Goal: Find specific page/section: Find specific page/section

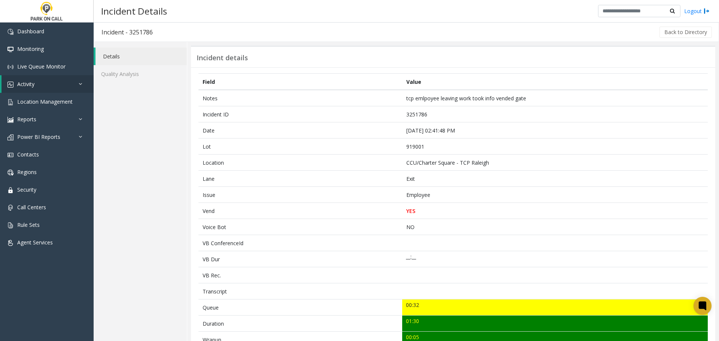
click at [544, 42] on div "Incident details Field Value Notes tcp emlpoyee leaving work took info vended g…" at bounding box center [453, 316] width 532 height 548
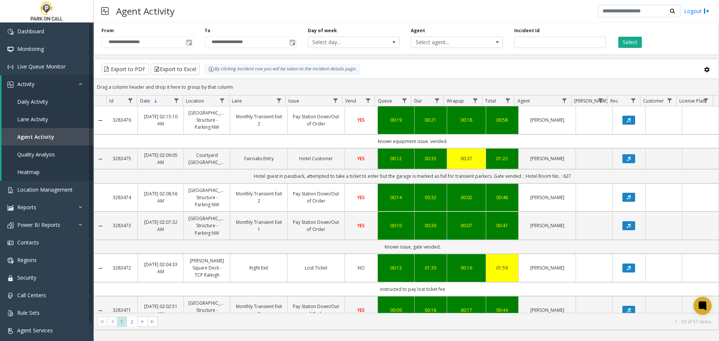
click at [560, 69] on div "Export to PDF Export to Excel By clicking Incident row you will be taken to the…" at bounding box center [406, 69] width 612 height 11
click at [629, 42] on button "Select" at bounding box center [630, 42] width 24 height 11
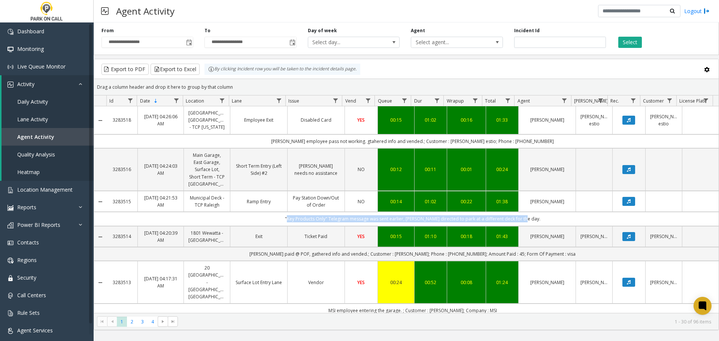
drag, startPoint x: 307, startPoint y: 227, endPoint x: 526, endPoint y: 227, distance: 218.3
click at [526, 226] on td ""Key Products Only" Telegram message was sent earlier, parker directed to park …" at bounding box center [412, 219] width 612 height 14
copy td ""Key Products Only" Telegram message was sent earlier, parker directed to park …"
click at [429, 70] on div "Export to PDF Export to Excel By clicking Incident row you will be taken to the…" at bounding box center [406, 69] width 612 height 11
